Goal: Download file/media

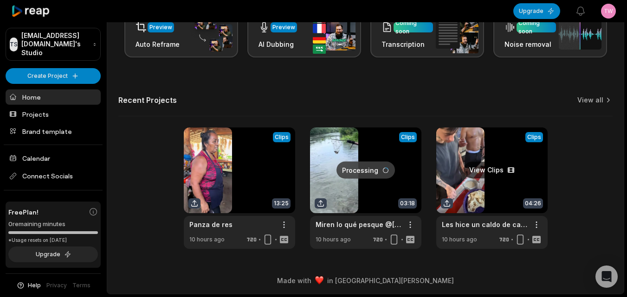
click at [454, 180] on link at bounding box center [491, 189] width 111 height 122
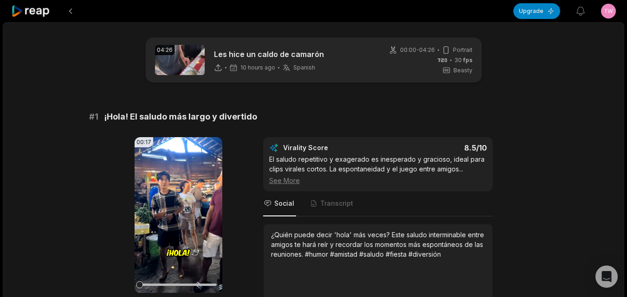
scroll to position [93, 0]
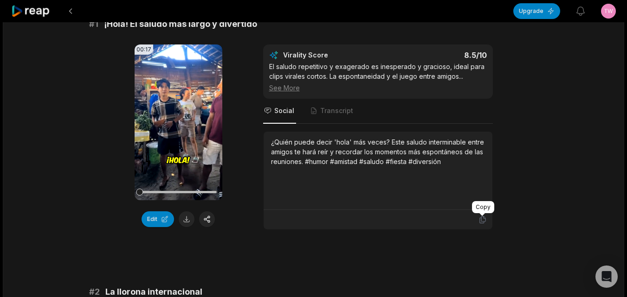
click at [481, 222] on icon at bounding box center [482, 220] width 6 height 7
click at [181, 220] on button at bounding box center [187, 219] width 16 height 16
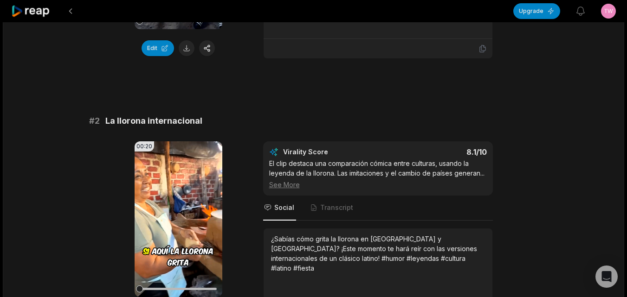
scroll to position [325, 0]
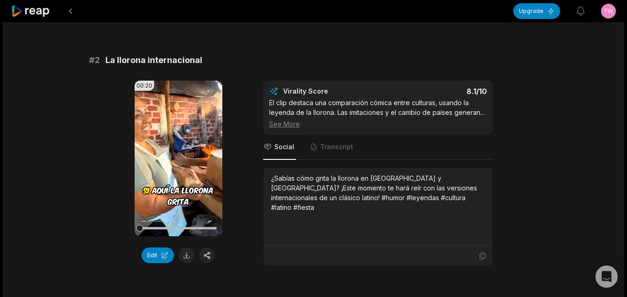
click at [483, 252] on div at bounding box center [377, 255] width 229 height 19
click at [482, 257] on icon at bounding box center [482, 256] width 8 height 8
click at [183, 254] on button at bounding box center [187, 256] width 16 height 16
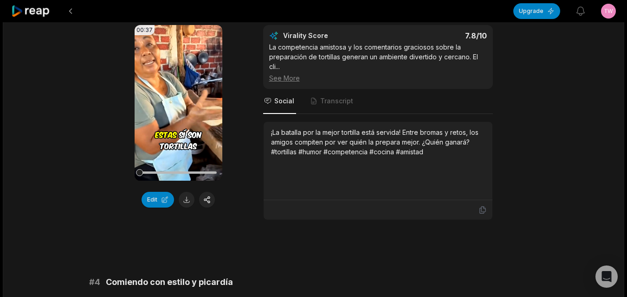
scroll to position [649, 0]
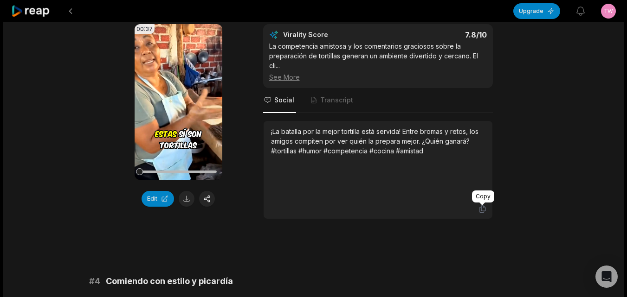
click at [481, 208] on icon at bounding box center [482, 209] width 6 height 7
click at [186, 198] on button at bounding box center [187, 199] width 16 height 16
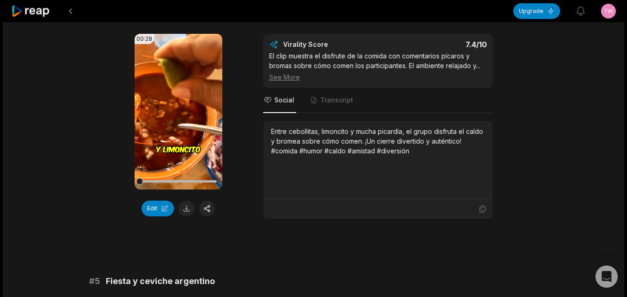
scroll to position [974, 0]
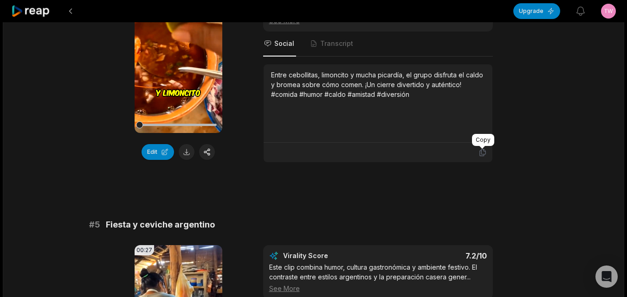
click at [482, 155] on icon at bounding box center [482, 152] width 8 height 8
click at [185, 154] on button at bounding box center [187, 152] width 16 height 16
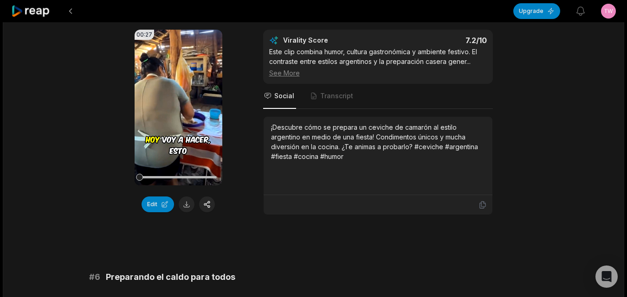
scroll to position [1206, 0]
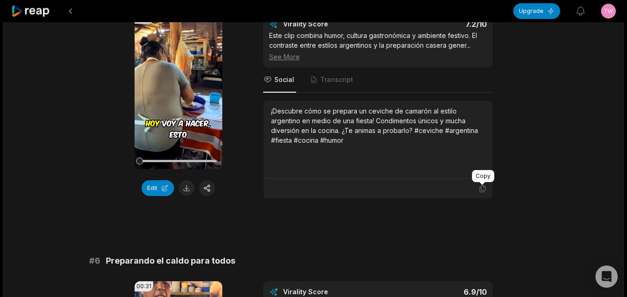
drag, startPoint x: 483, startPoint y: 190, endPoint x: 321, endPoint y: 174, distance: 162.1
click at [481, 190] on icon at bounding box center [482, 189] width 8 height 8
click at [184, 191] on button at bounding box center [187, 188] width 16 height 16
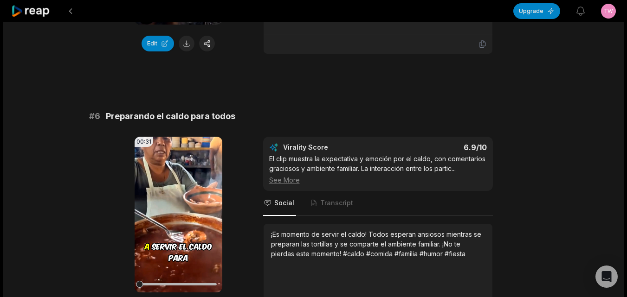
scroll to position [1445, 0]
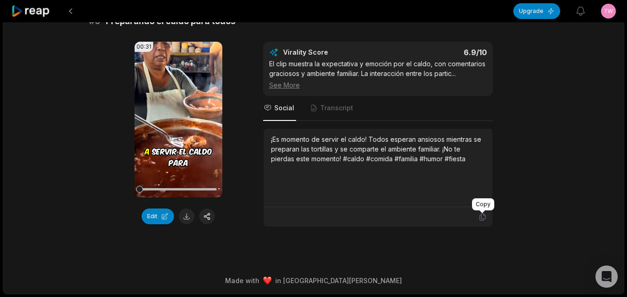
click at [480, 218] on icon at bounding box center [482, 217] width 8 height 8
click at [183, 218] on button at bounding box center [187, 217] width 16 height 16
click at [42, 8] on icon at bounding box center [30, 11] width 39 height 13
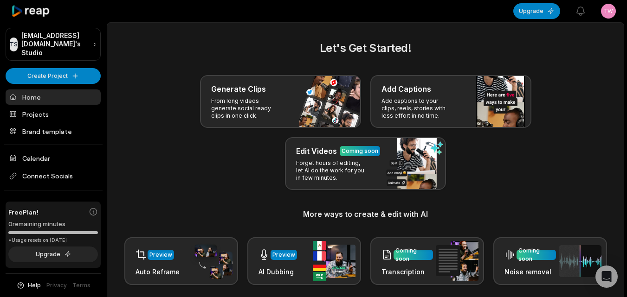
scroll to position [228, 0]
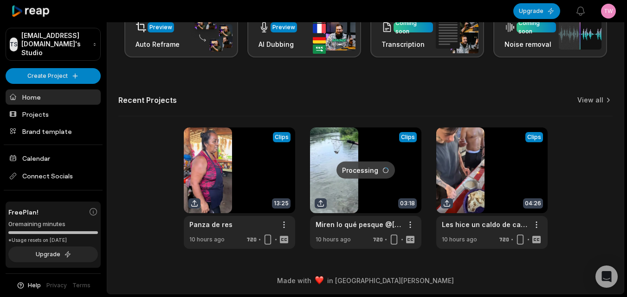
click at [375, 185] on link at bounding box center [365, 189] width 111 height 122
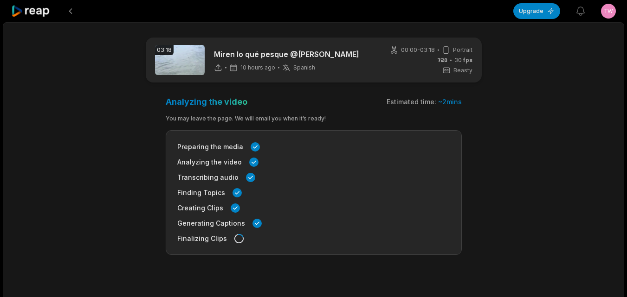
scroll to position [28, 0]
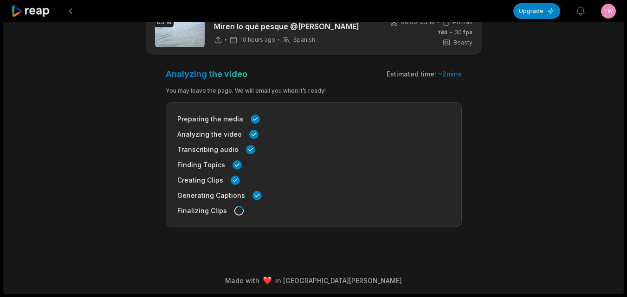
click at [52, 7] on div at bounding box center [262, 11] width 502 height 22
click at [45, 10] on icon at bounding box center [30, 11] width 39 height 13
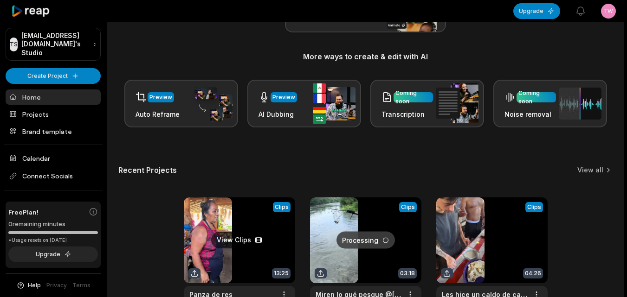
scroll to position [228, 0]
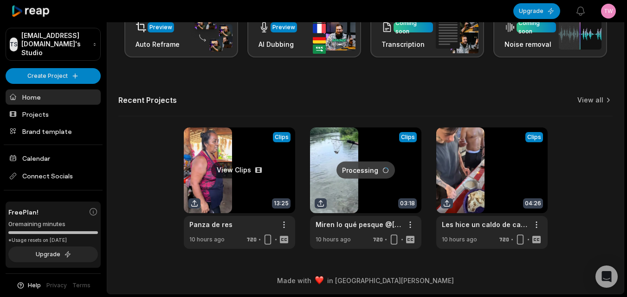
click at [238, 166] on link at bounding box center [239, 189] width 111 height 122
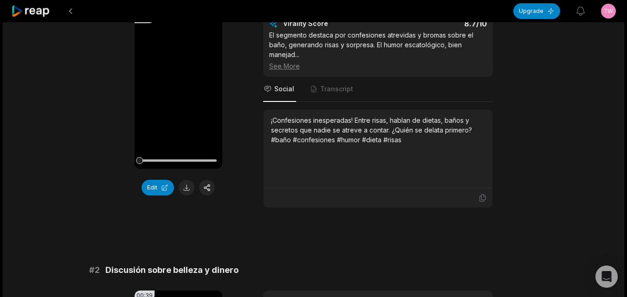
scroll to position [185, 0]
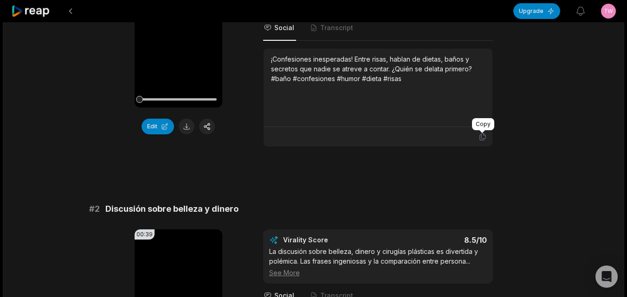
click at [483, 139] on icon at bounding box center [482, 137] width 8 height 8
click at [186, 129] on button at bounding box center [187, 127] width 16 height 16
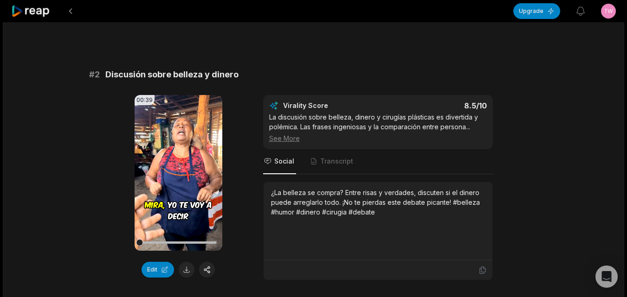
scroll to position [325, 0]
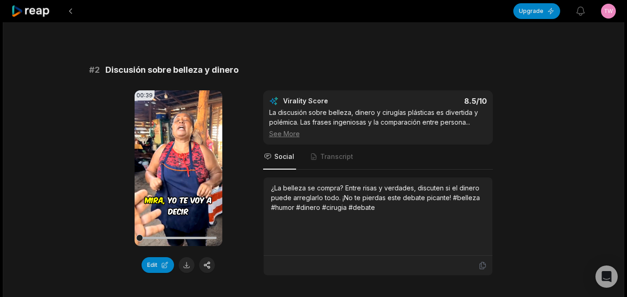
click at [482, 267] on icon at bounding box center [482, 266] width 8 height 8
click at [188, 263] on button at bounding box center [187, 265] width 16 height 16
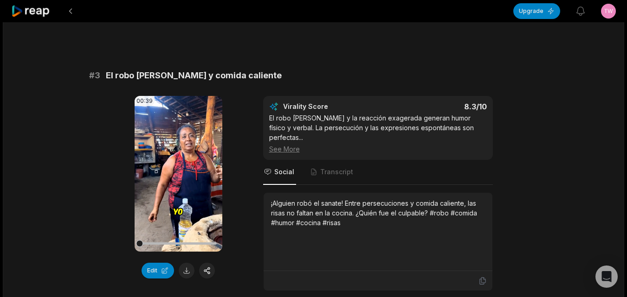
scroll to position [603, 0]
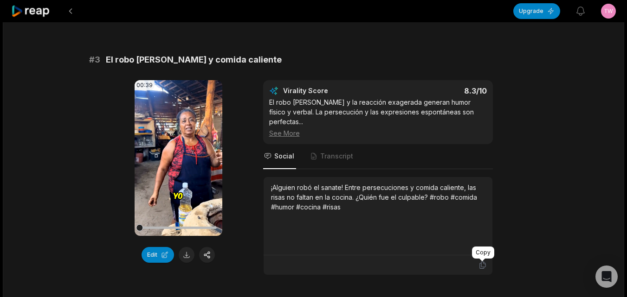
click at [483, 264] on icon at bounding box center [482, 265] width 8 height 8
click at [186, 252] on button at bounding box center [187, 255] width 16 height 16
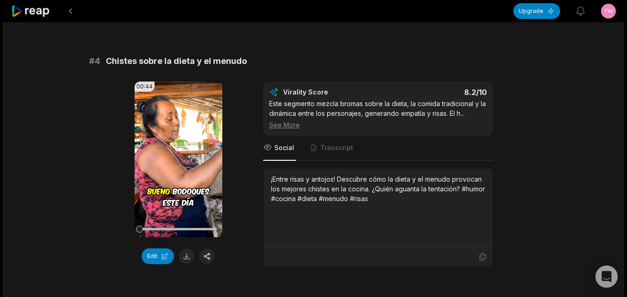
scroll to position [881, 0]
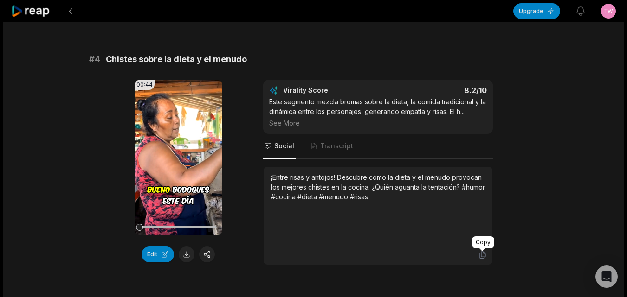
click at [481, 255] on icon at bounding box center [482, 255] width 8 height 8
click at [190, 257] on button at bounding box center [187, 255] width 16 height 16
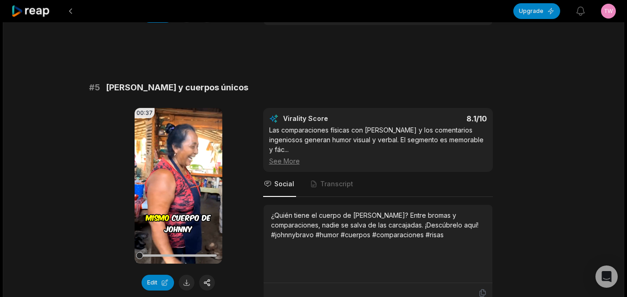
scroll to position [1206, 0]
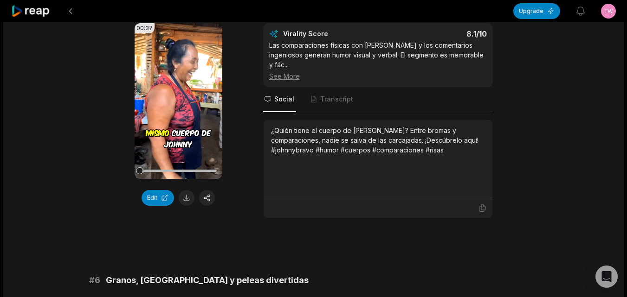
click at [478, 239] on div "# 1 Confesiones y risas sobre el baño 00:47 Your browser does not support mp4 f…" at bounding box center [313, 241] width 449 height 2673
click at [481, 209] on icon at bounding box center [482, 208] width 6 height 7
click at [186, 197] on button at bounding box center [187, 198] width 16 height 16
